Goal: Transaction & Acquisition: Purchase product/service

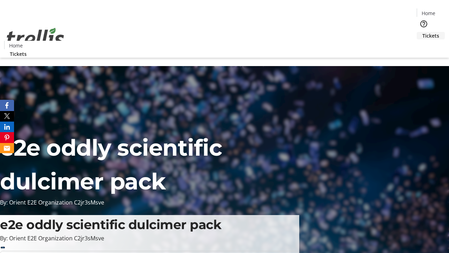
click at [423, 32] on span "Tickets" at bounding box center [431, 35] width 17 height 7
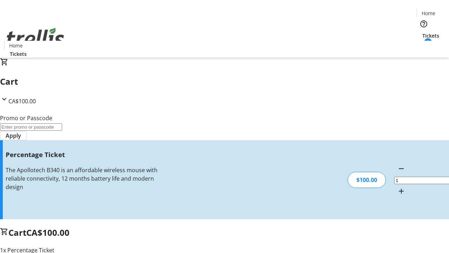
type input "FOO"
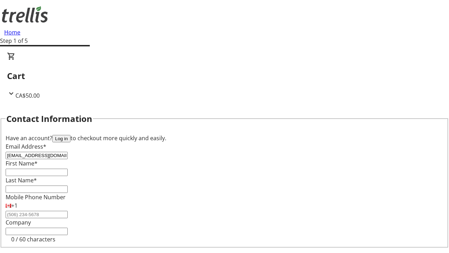
type input "[EMAIL_ADDRESS][DOMAIN_NAME]"
type input "Pansy"
type input "Zboncak"
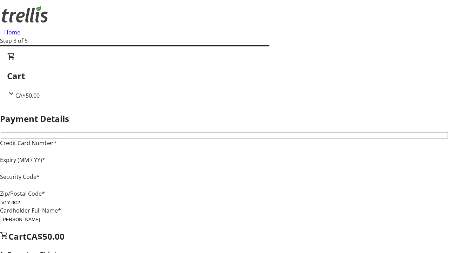
type input "V1Y 0C2"
